Goal: Information Seeking & Learning: Check status

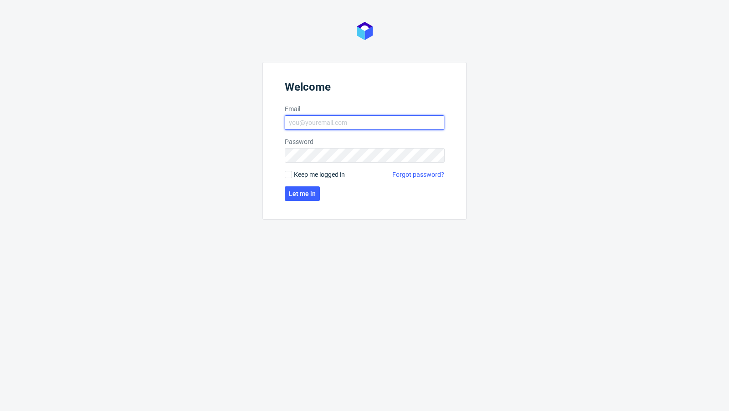
click at [393, 117] on input "Email" at bounding box center [365, 122] width 160 height 15
type input "[EMAIL_ADDRESS][DOMAIN_NAME]"
click at [308, 197] on button "Let me in" at bounding box center [302, 193] width 35 height 15
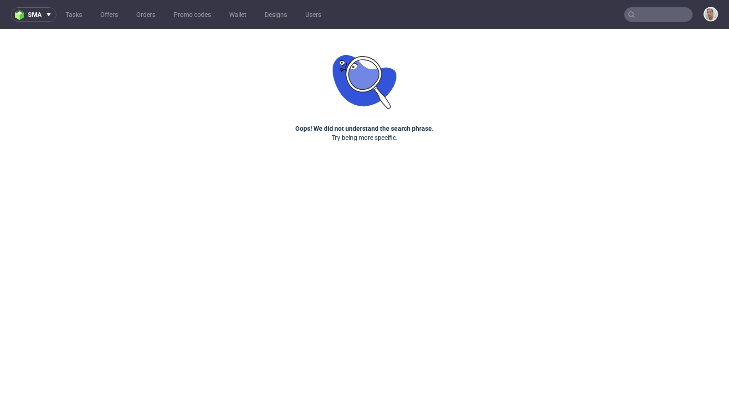
click at [649, 16] on input "text" at bounding box center [659, 14] width 68 height 15
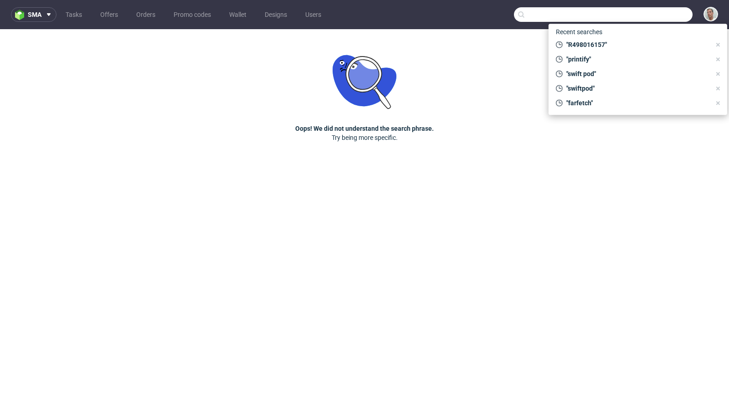
paste input "F64B8A103B"
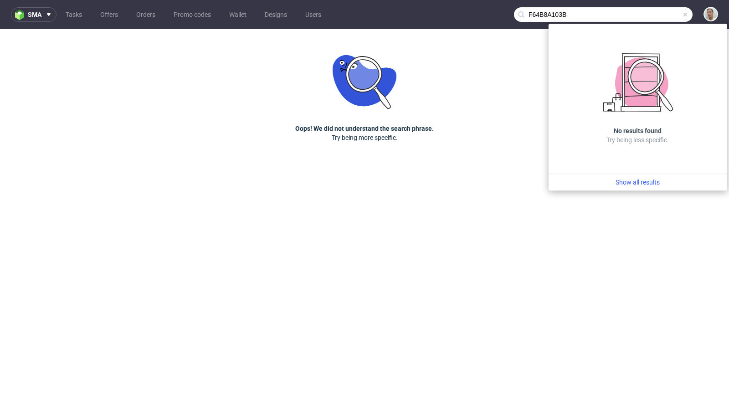
type input "F64B8A103B"
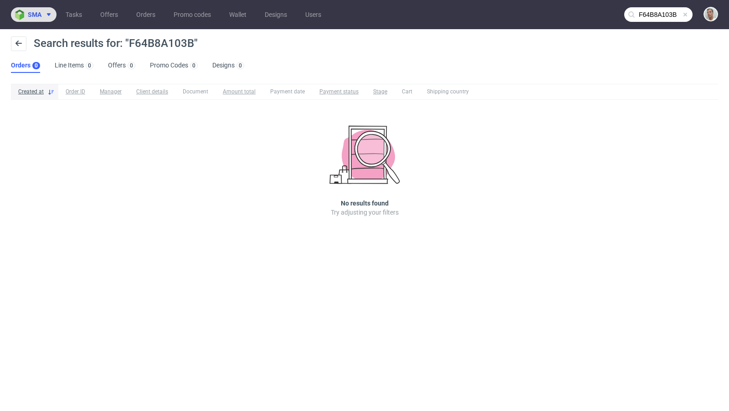
click at [35, 12] on span "sma" at bounding box center [35, 14] width 14 height 6
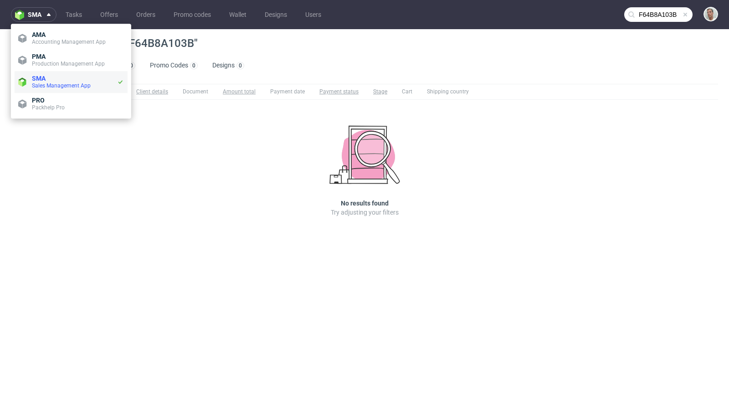
click at [56, 83] on span "Sales Management App" at bounding box center [61, 86] width 59 height 6
click at [685, 13] on span at bounding box center [685, 14] width 7 height 7
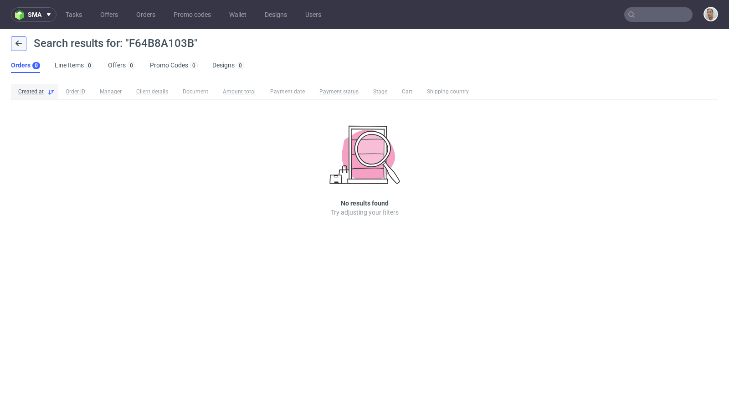
click at [18, 44] on icon at bounding box center [18, 43] width 7 height 7
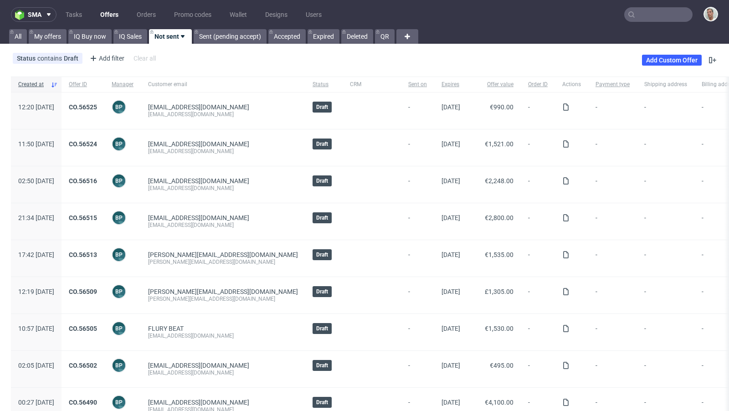
click at [670, 14] on input "text" at bounding box center [659, 14] width 68 height 15
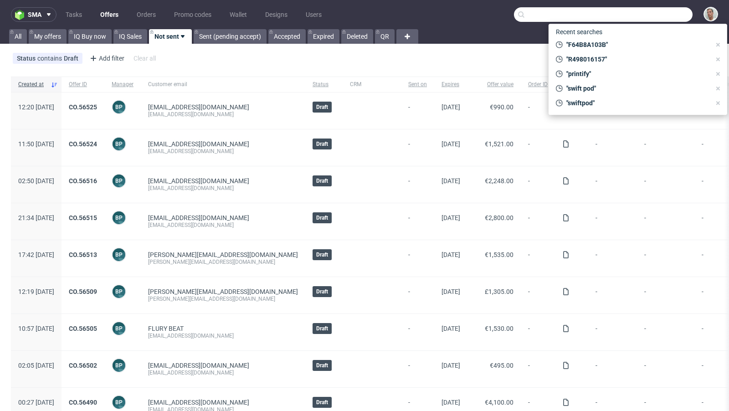
paste input "F64B8A103B"
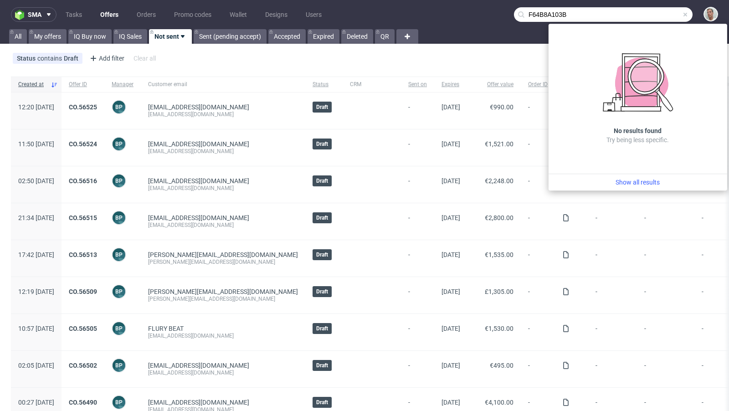
click at [614, 10] on input "F64B8A103B" at bounding box center [603, 14] width 179 height 15
paste input "8E11GDE4"
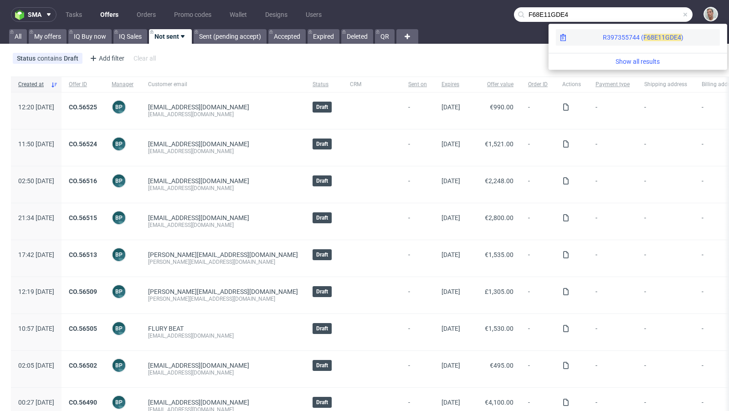
type input "F68E11GDE4"
click at [662, 39] on span "1GDE4" at bounding box center [672, 37] width 20 height 7
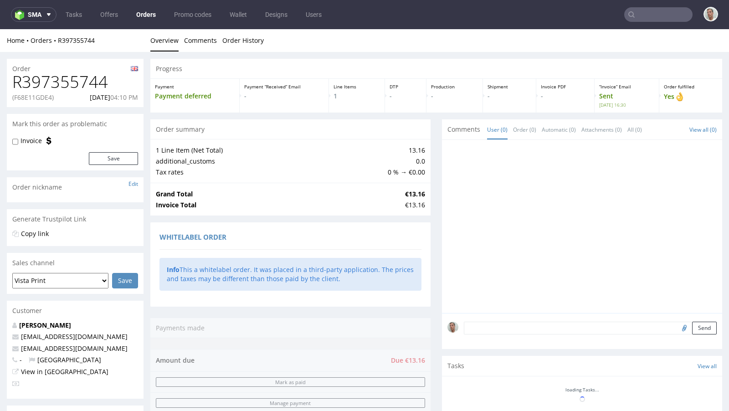
scroll to position [237, 0]
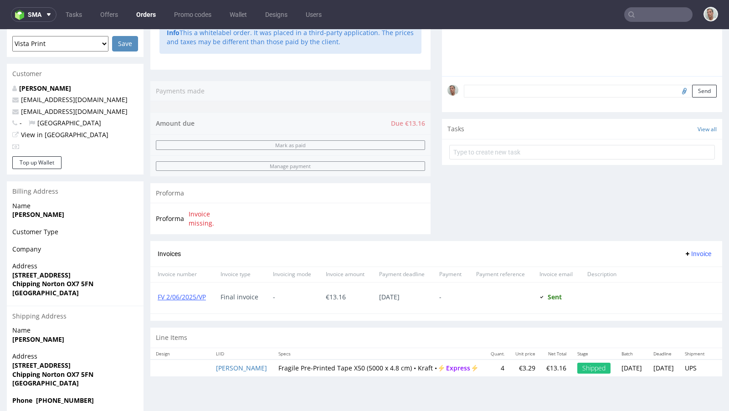
click at [639, 13] on input "text" at bounding box center [659, 14] width 68 height 15
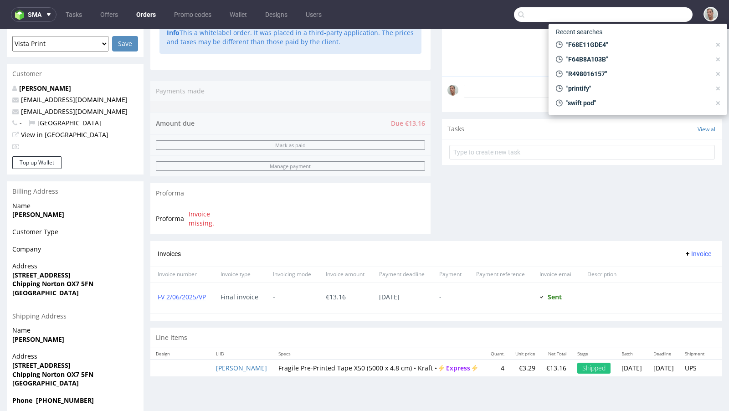
paste input "FGC1EC0E0D"
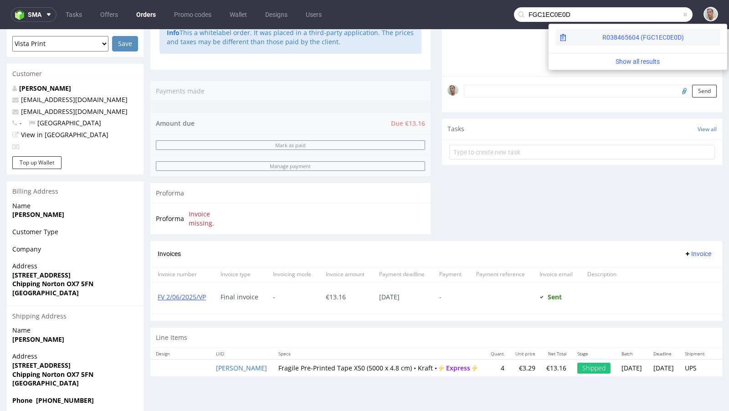
type input "FGC1EC0E0D"
click at [631, 36] on div "R038465604 (FGC1EC0E0D)" at bounding box center [644, 37] width 82 height 9
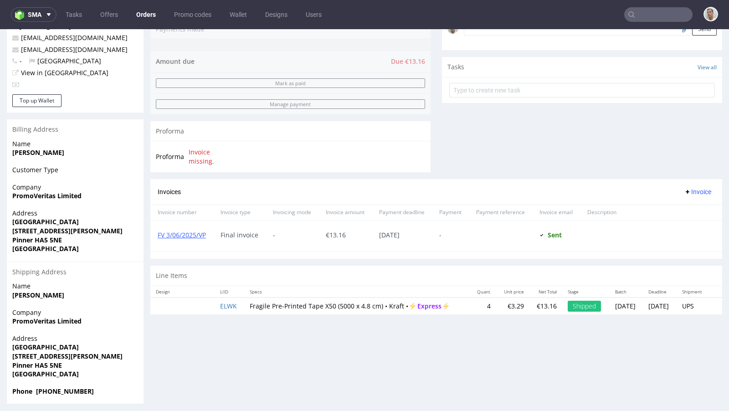
scroll to position [302, 0]
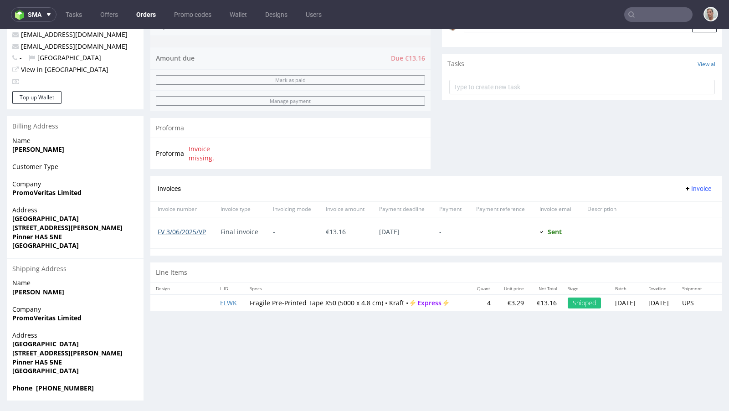
click at [193, 227] on link "FV 3/06/2025/VP" at bounding box center [182, 231] width 48 height 9
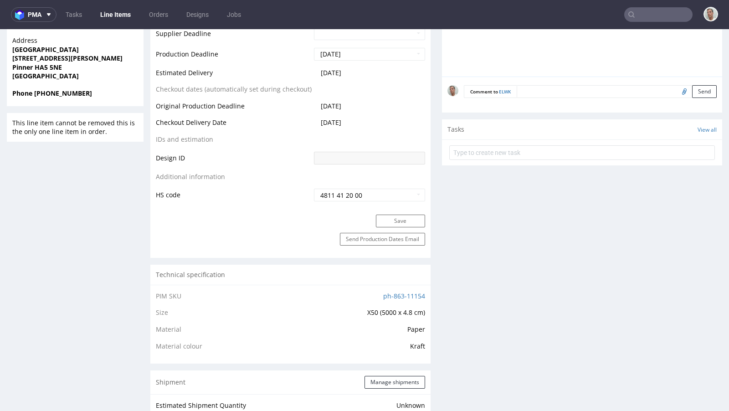
scroll to position [425, 0]
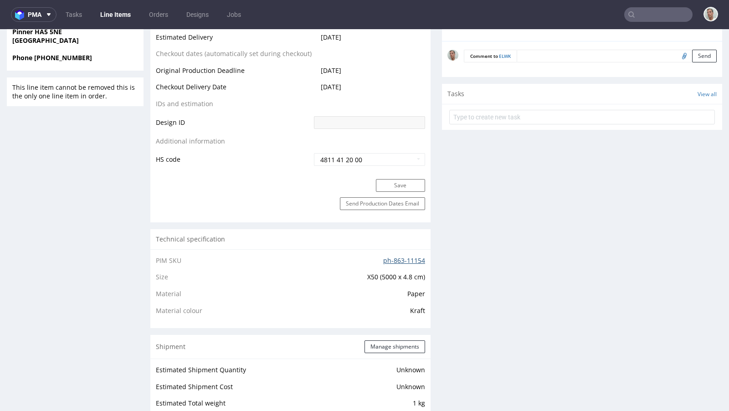
click at [403, 259] on link "ph-863-11154" at bounding box center [404, 260] width 42 height 9
drag, startPoint x: 372, startPoint y: 263, endPoint x: 420, endPoint y: 258, distance: 48.1
click at [420, 258] on td "ph-863-11154" at bounding box center [344, 263] width 162 height 17
copy link "ph-863-11154"
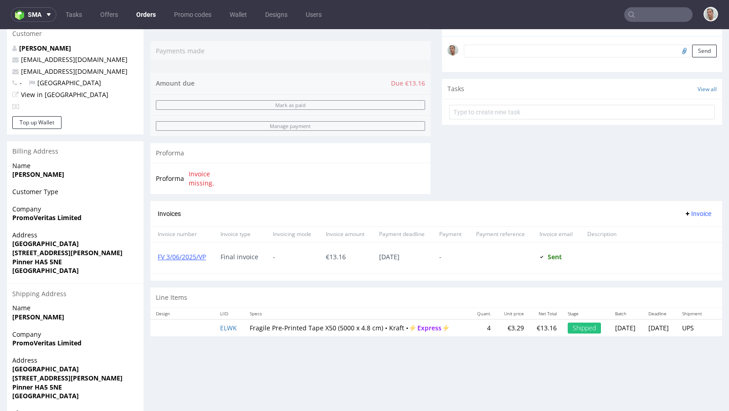
scroll to position [302, 0]
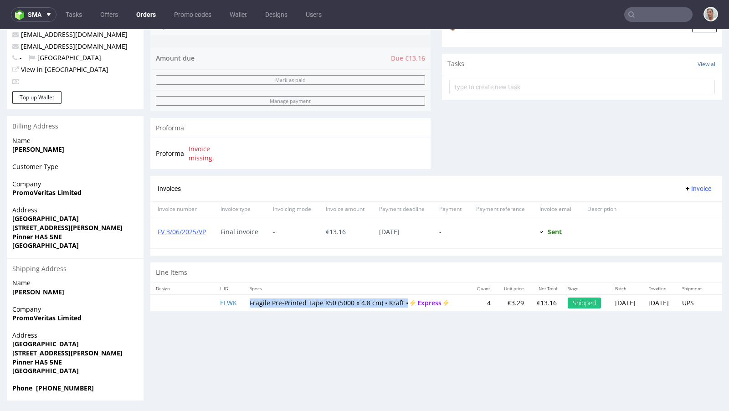
drag, startPoint x: 245, startPoint y: 299, endPoint x: 406, endPoint y: 302, distance: 161.0
click at [406, 302] on td "Fragile Pre-Printed Tape X50 (5000 x 4.8 cm) • Kraft • Express" at bounding box center [357, 302] width 226 height 17
copy td "Fragile Pre-Printed Tape X50 (5000 x 4.8 cm) • Kraft •"
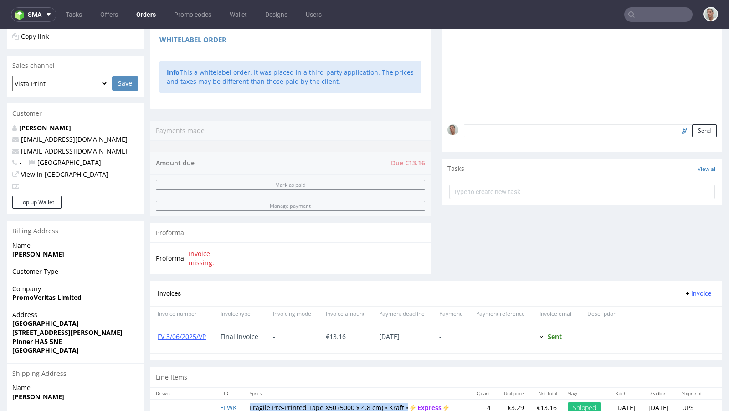
scroll to position [226, 0]
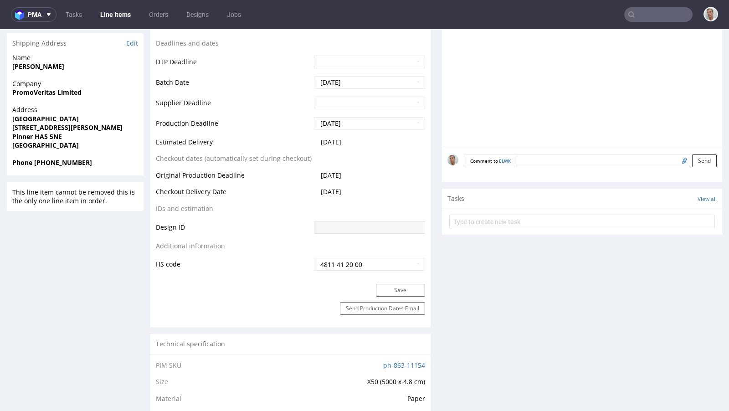
scroll to position [401, 0]
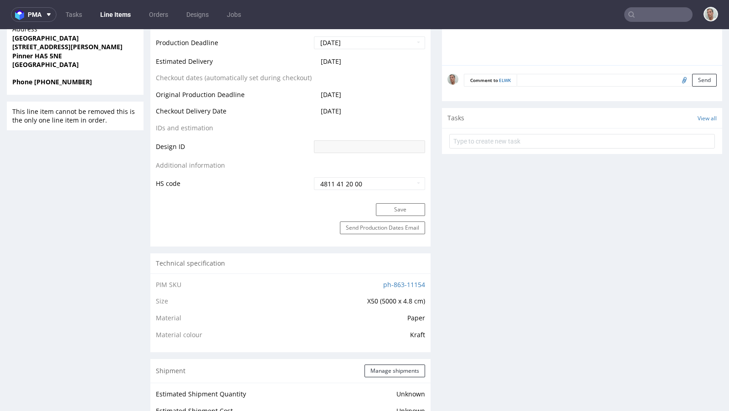
click at [641, 13] on input "text" at bounding box center [659, 14] width 68 height 15
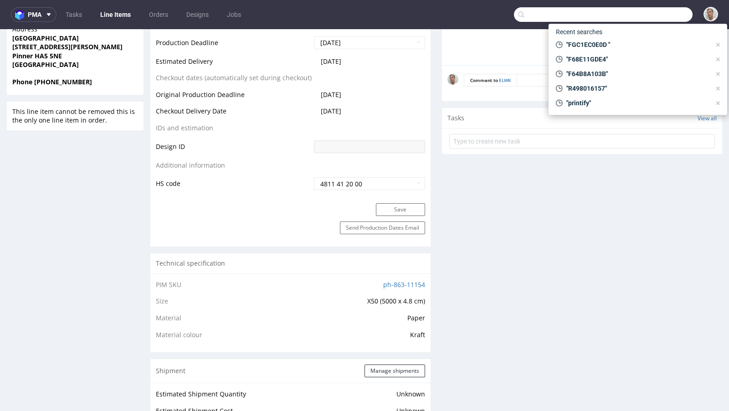
paste input "FZB5B76DGE"
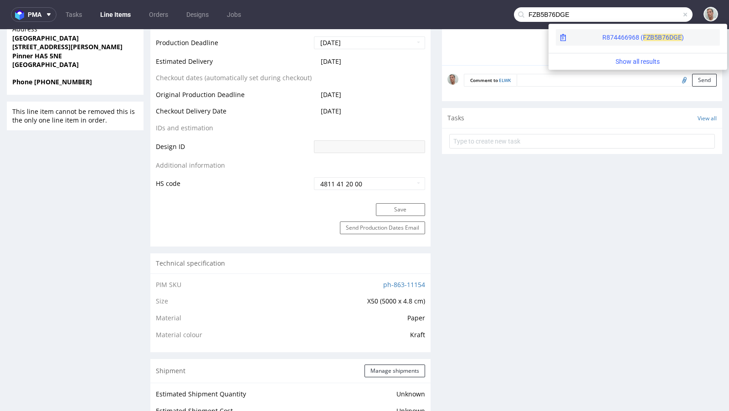
type input "FZB5B76DGE"
click at [603, 40] on div "R874466968 ( FZB5B" at bounding box center [633, 37] width 60 height 9
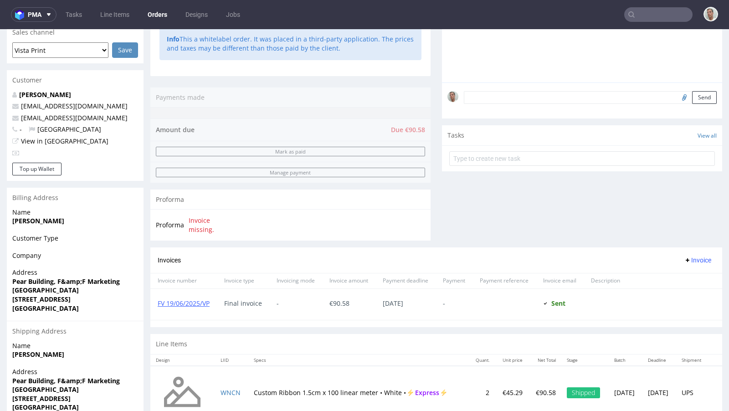
scroll to position [268, 0]
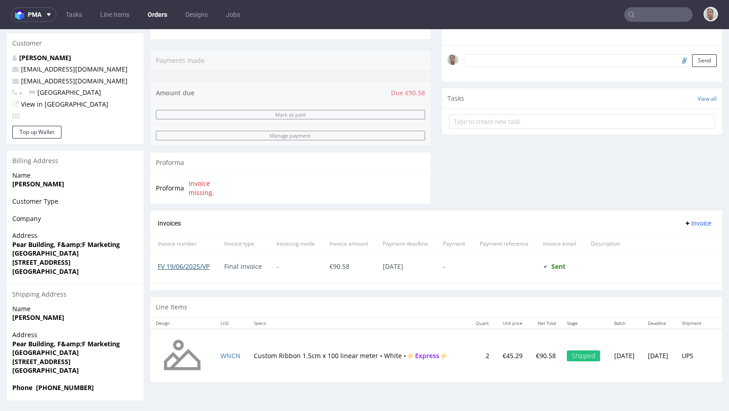
click at [205, 263] on link "FV 19/06/2025/VP" at bounding box center [184, 266] width 52 height 9
click at [662, 15] on input "text" at bounding box center [659, 14] width 68 height 15
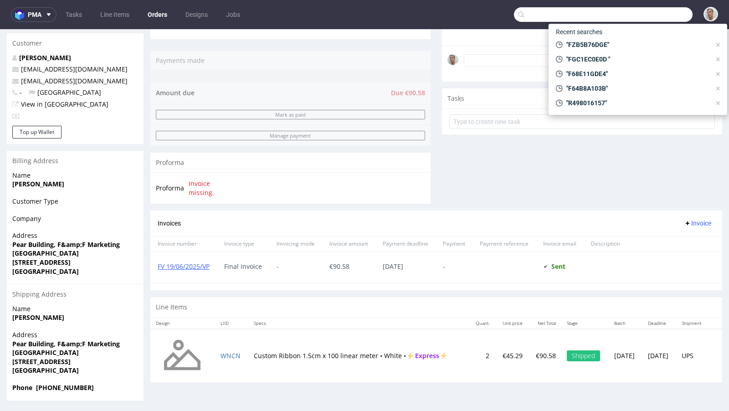
paste input "F2E22G595B"
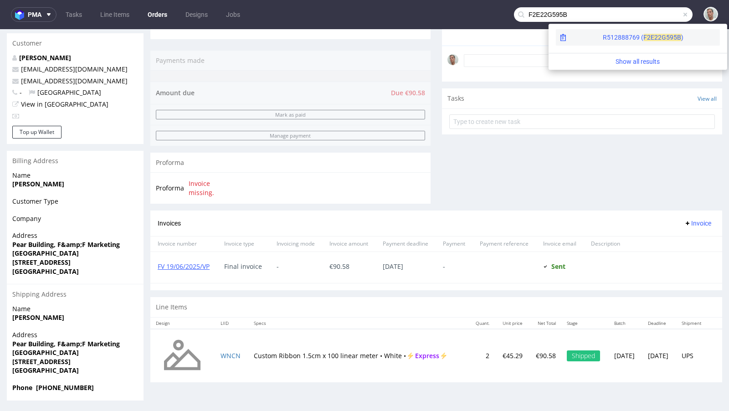
type input "F2E22G595B"
click at [641, 31] on div "R512888769 ( F2E22 G595B )" at bounding box center [638, 37] width 164 height 16
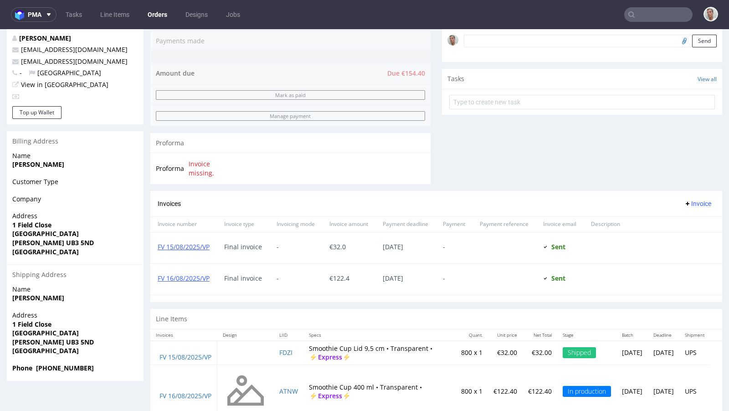
scroll to position [309, 0]
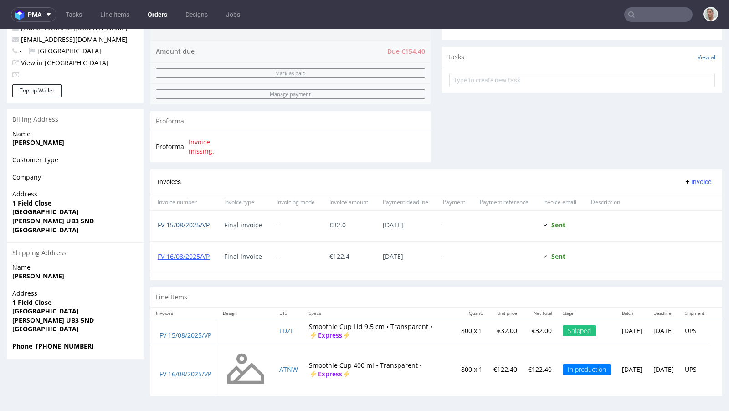
click at [199, 222] on link "FV 15/08/2025/VP" at bounding box center [184, 225] width 52 height 9
click at [199, 252] on link "FV 16/08/2025/VP" at bounding box center [184, 256] width 52 height 9
click at [644, 14] on input "text" at bounding box center [659, 14] width 68 height 15
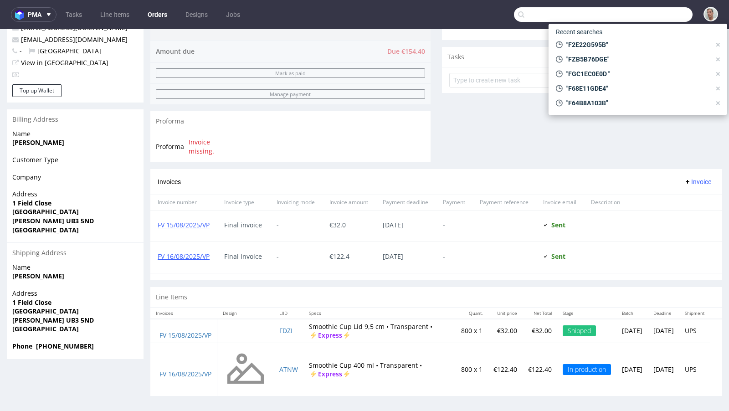
paste input "F1641798BE"
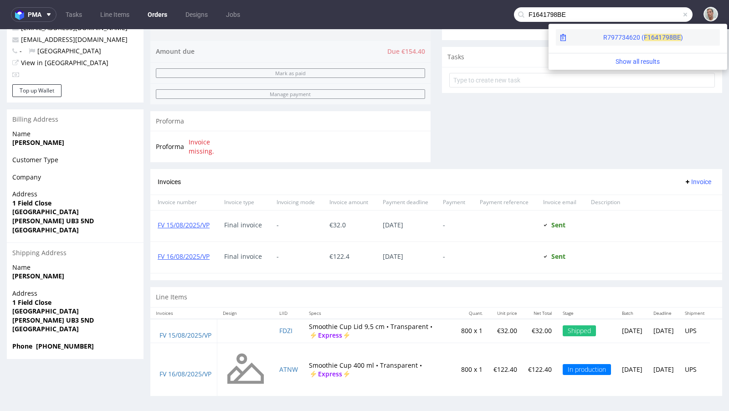
type input "F1641798BE"
click at [644, 39] on span "F1641" at bounding box center [653, 37] width 18 height 7
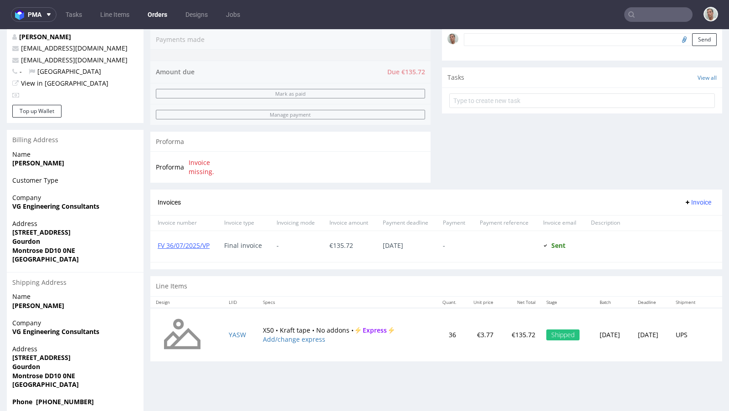
scroll to position [302, 0]
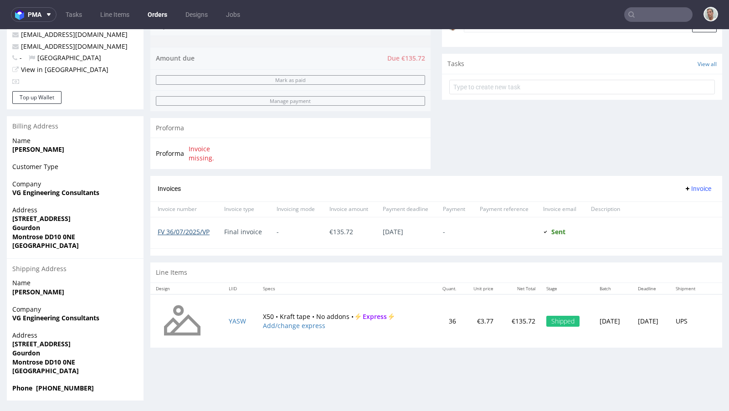
click at [199, 230] on link "FV 36/07/2025/VP" at bounding box center [184, 231] width 52 height 9
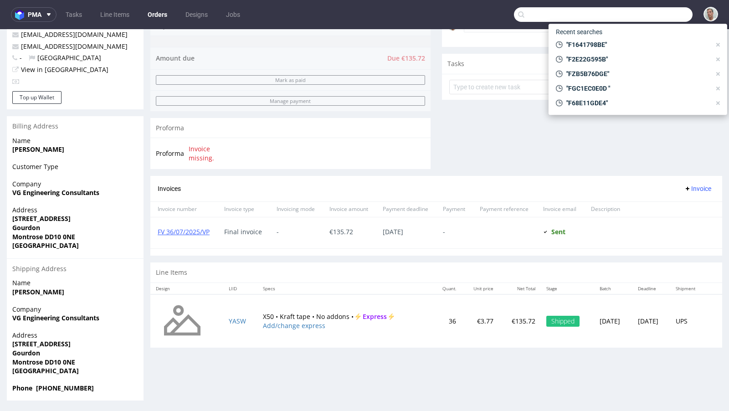
click at [641, 10] on input "text" at bounding box center [603, 14] width 179 height 15
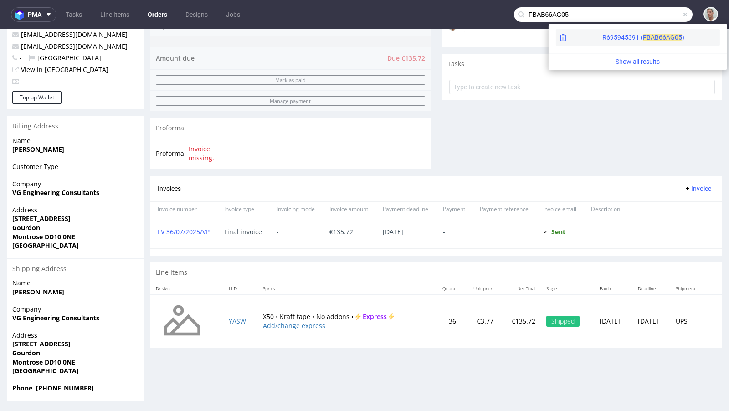
type input "FBAB66AG05"
click at [603, 36] on div "R695945391 ( FBAB6" at bounding box center [633, 37] width 60 height 9
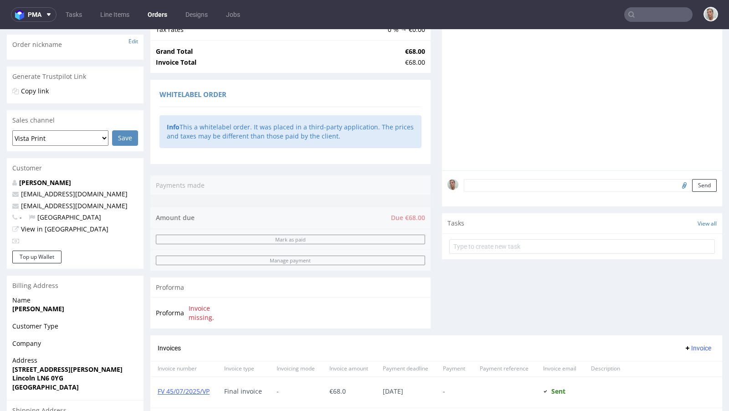
scroll to position [254, 0]
